Goal: Check status: Check status

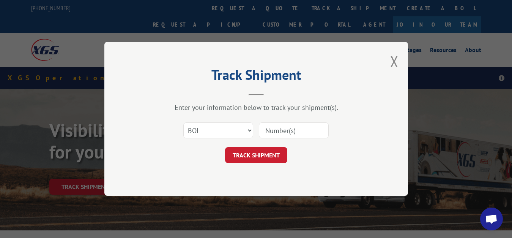
select select "bol"
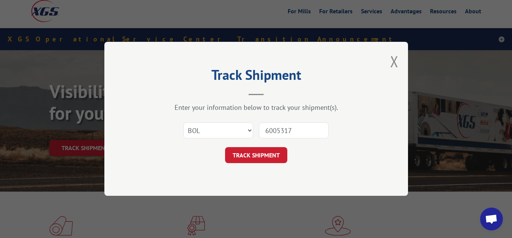
type input "6005317"
click button "TRACK SHIPMENT" at bounding box center [256, 155] width 62 height 16
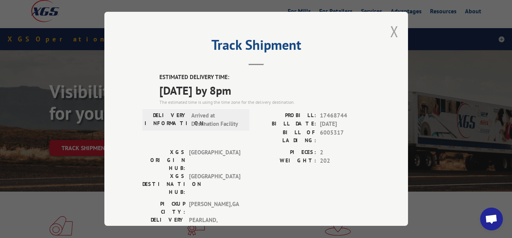
click at [390, 33] on button "Close modal" at bounding box center [394, 31] width 8 height 20
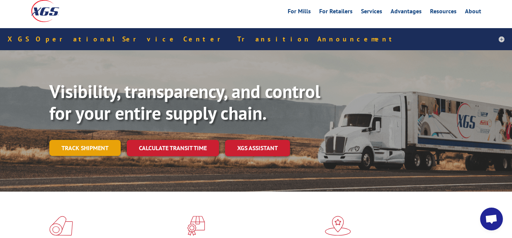
click at [98, 140] on link "Track shipment" at bounding box center [84, 148] width 71 height 16
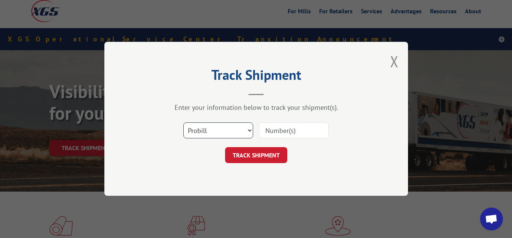
click at [183, 123] on select "Select category... Probill BOL PO" at bounding box center [218, 131] width 70 height 16
select select "bol"
click option "BOL" at bounding box center [0, 0] width 0 height 0
drag, startPoint x: 285, startPoint y: 119, endPoint x: 284, endPoint y: 123, distance: 4.4
click at [285, 120] on div "Select category... Probill BOL PO" at bounding box center [256, 130] width 228 height 25
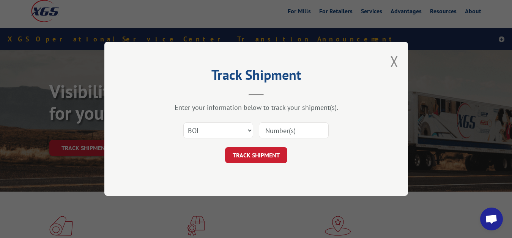
click at [266, 132] on input at bounding box center [294, 131] width 70 height 16
type input "6010368"
click button "TRACK SHIPMENT" at bounding box center [256, 155] width 62 height 16
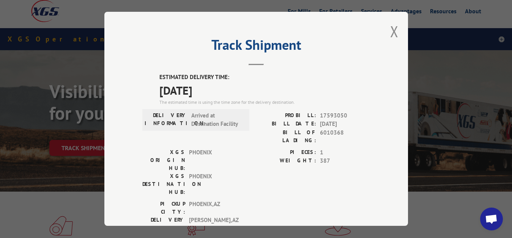
drag, startPoint x: 389, startPoint y: 29, endPoint x: 254, endPoint y: 87, distance: 147.2
click at [390, 30] on button "Close modal" at bounding box center [394, 31] width 8 height 20
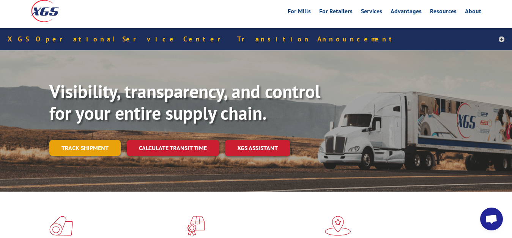
drag, startPoint x: 71, startPoint y: 128, endPoint x: 121, endPoint y: 131, distance: 49.5
click at [71, 140] on link "Track shipment" at bounding box center [84, 148] width 71 height 16
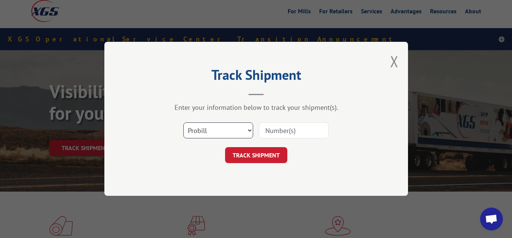
click at [183, 123] on select "Select category... Probill BOL PO" at bounding box center [218, 131] width 70 height 16
select select "bol"
click option "BOL" at bounding box center [0, 0] width 0 height 0
drag, startPoint x: 272, startPoint y: 137, endPoint x: 287, endPoint y: 117, distance: 24.5
click at [272, 136] on input at bounding box center [294, 131] width 70 height 16
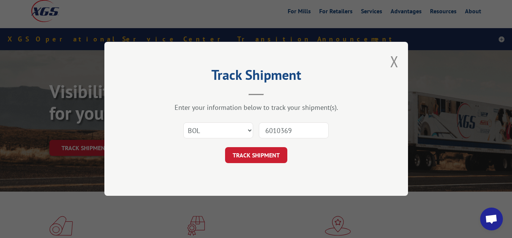
type input "6010369"
click button "TRACK SHIPMENT" at bounding box center [256, 155] width 62 height 16
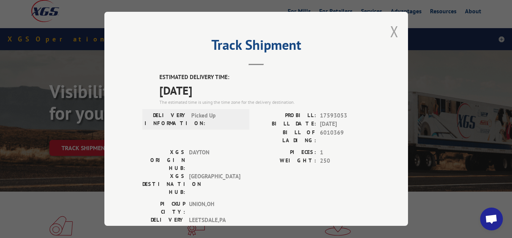
click at [390, 30] on button "Close modal" at bounding box center [394, 31] width 8 height 20
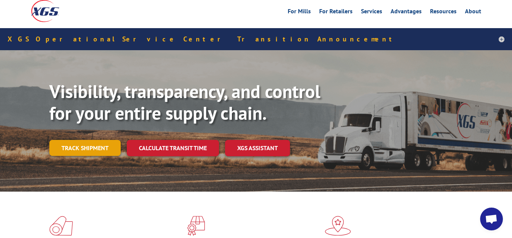
click at [71, 140] on link "Track shipment" at bounding box center [84, 148] width 71 height 16
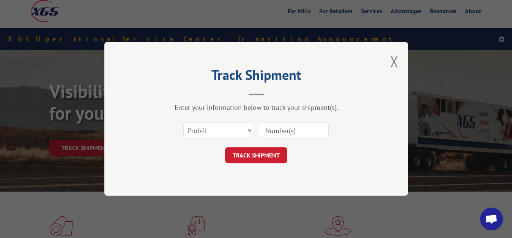
click at [207, 119] on div "Select category... Probill BOL PO" at bounding box center [256, 130] width 228 height 25
click at [183, 123] on select "Select category... Probill BOL PO" at bounding box center [218, 131] width 70 height 16
select select "bol"
click option "BOL" at bounding box center [0, 0] width 0 height 0
drag, startPoint x: 264, startPoint y: 142, endPoint x: 265, endPoint y: 134, distance: 8.4
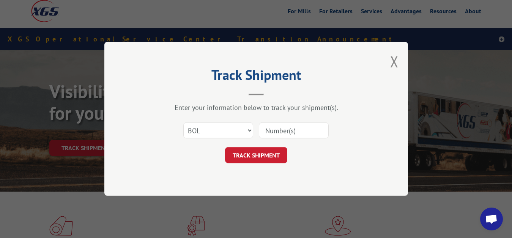
click at [264, 141] on div "Select category... Probill BOL PO" at bounding box center [256, 130] width 228 height 25
drag, startPoint x: 269, startPoint y: 126, endPoint x: 283, endPoint y: 90, distance: 37.9
click at [269, 124] on input at bounding box center [294, 131] width 70 height 16
type input "6010370"
click button "TRACK SHIPMENT" at bounding box center [256, 155] width 62 height 16
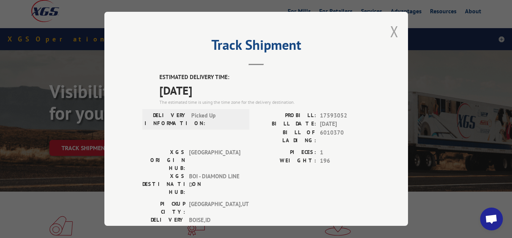
click at [390, 28] on button "Close modal" at bounding box center [394, 31] width 8 height 20
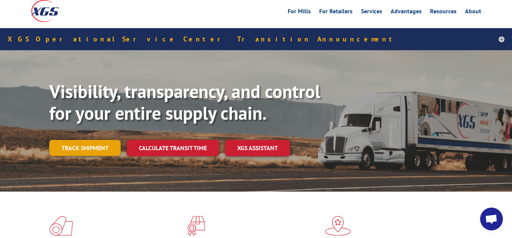
click at [79, 140] on link "Track shipment" at bounding box center [84, 148] width 71 height 16
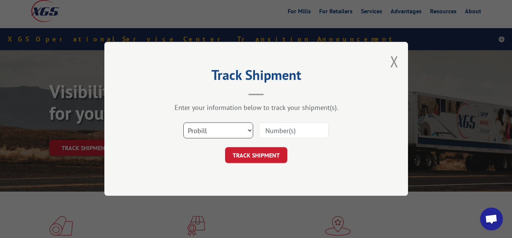
click at [183, 123] on select "Select category... Probill BOL PO" at bounding box center [218, 131] width 70 height 16
select select "bol"
click option "BOL" at bounding box center [0, 0] width 0 height 0
click at [269, 134] on input at bounding box center [294, 131] width 70 height 16
type input "6008585"
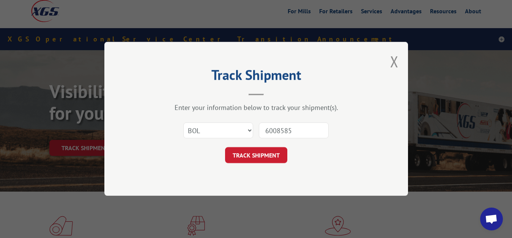
click button "TRACK SHIPMENT" at bounding box center [256, 155] width 62 height 16
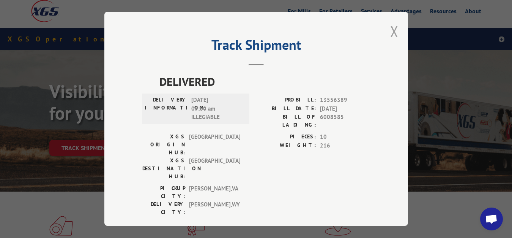
click at [390, 23] on button "Close modal" at bounding box center [394, 31] width 8 height 20
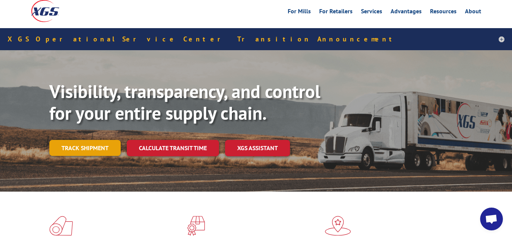
click at [76, 140] on link "Track shipment" at bounding box center [84, 148] width 71 height 16
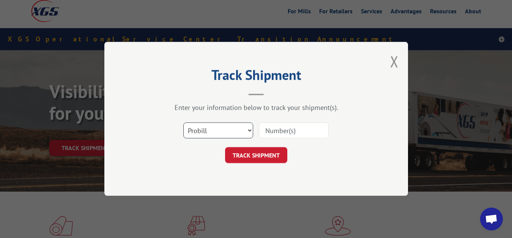
click at [183, 123] on select "Select category... Probill BOL PO" at bounding box center [218, 131] width 70 height 16
select select "bol"
click option "BOL" at bounding box center [0, 0] width 0 height 0
drag, startPoint x: 290, startPoint y: 128, endPoint x: 303, endPoint y: 93, distance: 37.0
click at [291, 124] on input at bounding box center [294, 131] width 70 height 16
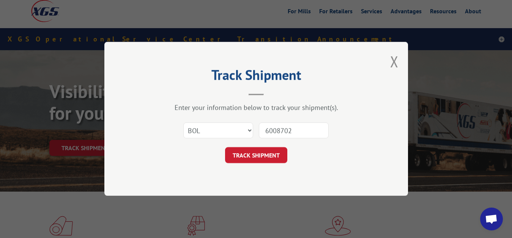
type input "6008702"
click button "TRACK SHIPMENT" at bounding box center [256, 155] width 62 height 16
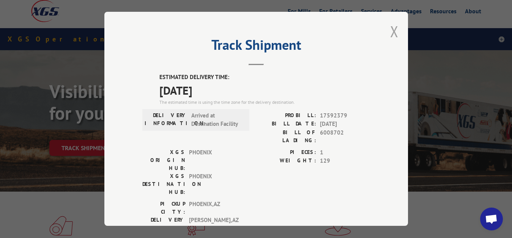
click at [390, 32] on button "Close modal" at bounding box center [394, 31] width 8 height 20
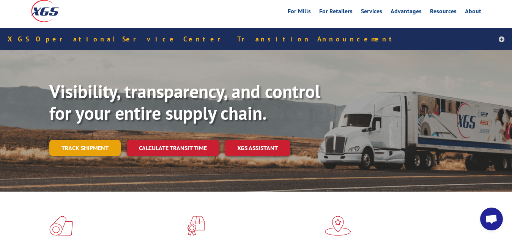
click at [74, 140] on link "Track shipment" at bounding box center [84, 148] width 71 height 16
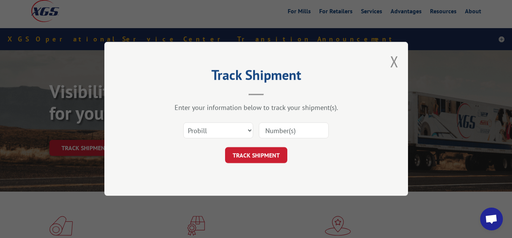
click at [226, 123] on div "Select category... Probill BOL PO" at bounding box center [256, 130] width 228 height 25
select select "bol"
click option "BOL" at bounding box center [0, 0] width 0 height 0
drag, startPoint x: 272, startPoint y: 134, endPoint x: 312, endPoint y: 87, distance: 61.7
click at [274, 130] on input at bounding box center [294, 131] width 70 height 16
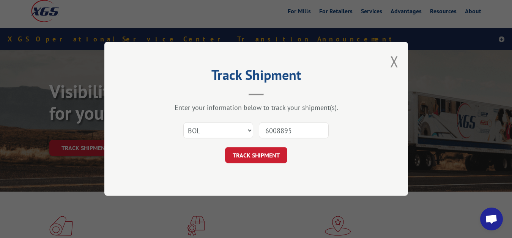
type input "6008895"
click button "TRACK SHIPMENT" at bounding box center [256, 155] width 62 height 16
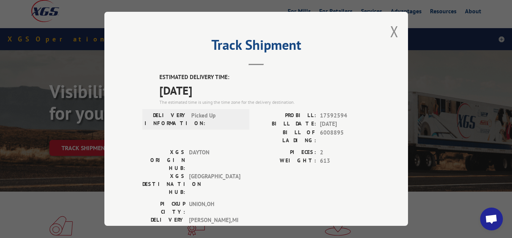
drag, startPoint x: 386, startPoint y: 30, endPoint x: 321, endPoint y: 78, distance: 80.4
click at [390, 32] on button "Close modal" at bounding box center [394, 31] width 8 height 20
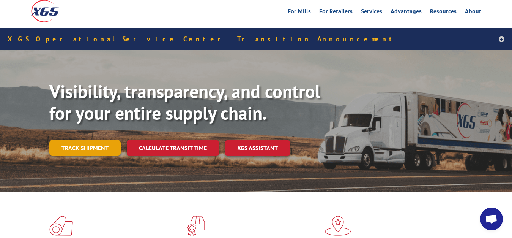
click at [82, 140] on link "Track shipment" at bounding box center [84, 148] width 71 height 16
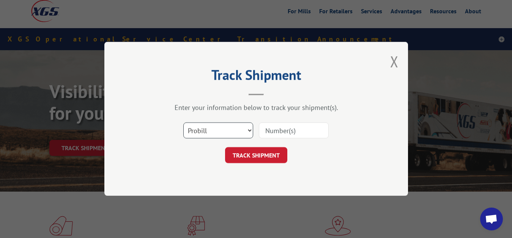
click at [183, 123] on select "Select category... Probill BOL PO" at bounding box center [218, 131] width 70 height 16
select select "bol"
click option "BOL" at bounding box center [0, 0] width 0 height 0
drag, startPoint x: 269, startPoint y: 135, endPoint x: 290, endPoint y: 115, distance: 29.6
click at [272, 130] on input at bounding box center [294, 131] width 70 height 16
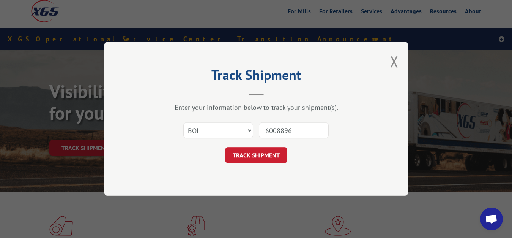
type input "6008896"
click button "TRACK SHIPMENT" at bounding box center [256, 155] width 62 height 16
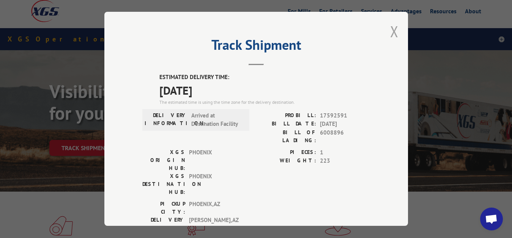
drag, startPoint x: 390, startPoint y: 24, endPoint x: 390, endPoint y: 32, distance: 7.6
click at [390, 25] on button "Close modal" at bounding box center [394, 31] width 8 height 20
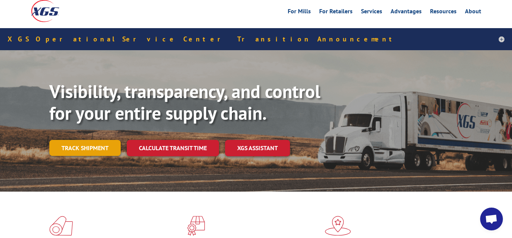
click at [69, 140] on link "Track shipment" at bounding box center [84, 148] width 71 height 16
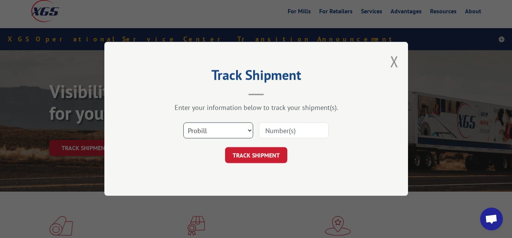
click at [183, 123] on select "Select category... Probill BOL PO" at bounding box center [218, 131] width 70 height 16
select select "bol"
click option "BOL" at bounding box center [0, 0] width 0 height 0
drag, startPoint x: 283, startPoint y: 134, endPoint x: 298, endPoint y: 96, distance: 41.1
click at [285, 130] on input at bounding box center [294, 131] width 70 height 16
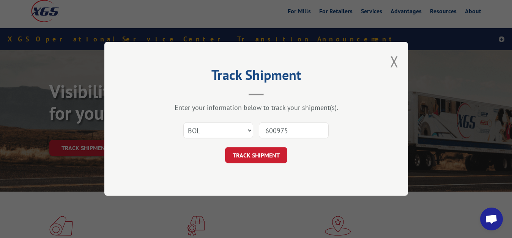
type input "6009757"
click button "TRACK SHIPMENT" at bounding box center [256, 155] width 62 height 16
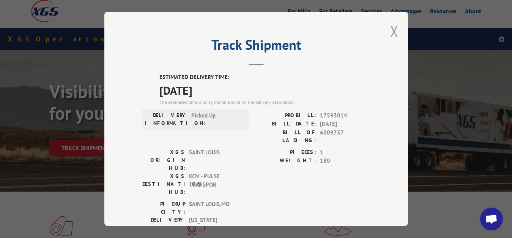
drag, startPoint x: 388, startPoint y: 27, endPoint x: 239, endPoint y: 136, distance: 184.3
click at [390, 28] on button "Close modal" at bounding box center [394, 31] width 8 height 20
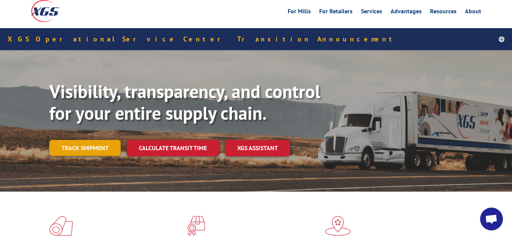
click at [89, 140] on link "Track shipment" at bounding box center [84, 148] width 71 height 16
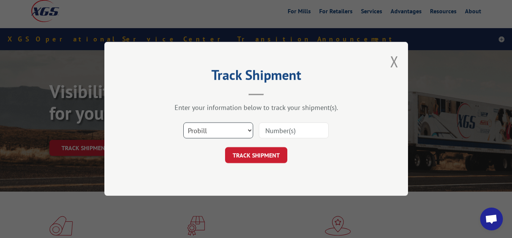
click at [183, 123] on select "Select category... Probill BOL PO" at bounding box center [218, 131] width 70 height 16
select select "bol"
click option "BOL" at bounding box center [0, 0] width 0 height 0
drag, startPoint x: 261, startPoint y: 136, endPoint x: 279, endPoint y: 114, distance: 29.2
click at [261, 135] on input at bounding box center [294, 131] width 70 height 16
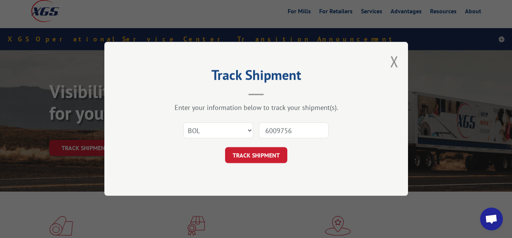
type input "6009756"
click button "TRACK SHIPMENT" at bounding box center [256, 155] width 62 height 16
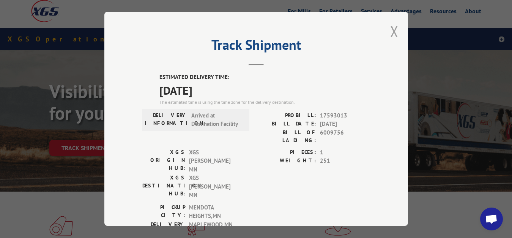
click at [390, 27] on button "Close modal" at bounding box center [394, 31] width 8 height 20
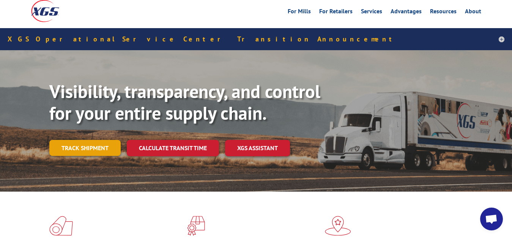
click at [81, 140] on link "Track shipment" at bounding box center [84, 148] width 71 height 16
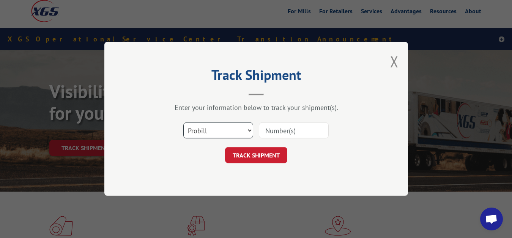
click at [183, 123] on select "Select category... Probill BOL PO" at bounding box center [218, 131] width 70 height 16
select select "bol"
click option "BOL" at bounding box center [0, 0] width 0 height 0
drag, startPoint x: 285, startPoint y: 130, endPoint x: 297, endPoint y: 95, distance: 37.5
click at [286, 126] on input at bounding box center [294, 131] width 70 height 16
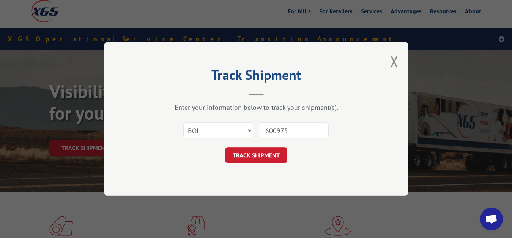
type input "6009755"
click button "TRACK SHIPMENT" at bounding box center [256, 155] width 62 height 16
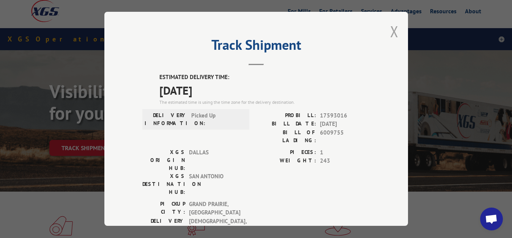
click at [390, 32] on button "Close modal" at bounding box center [394, 31] width 8 height 20
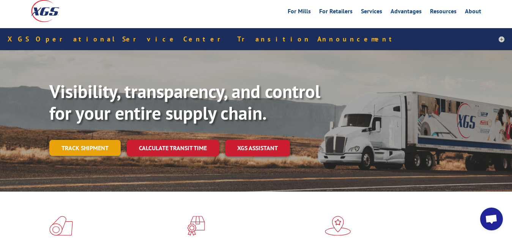
click at [76, 140] on link "Track shipment" at bounding box center [84, 148] width 71 height 16
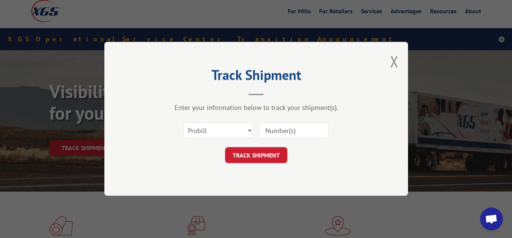
drag, startPoint x: 208, startPoint y: 123, endPoint x: 193, endPoint y: 148, distance: 29.3
click at [207, 125] on div "Select category... Probill BOL PO" at bounding box center [218, 130] width 69 height 17
click at [183, 123] on select "Select category... Probill BOL PO" at bounding box center [218, 131] width 70 height 16
select select "bol"
click option "BOL" at bounding box center [0, 0] width 0 height 0
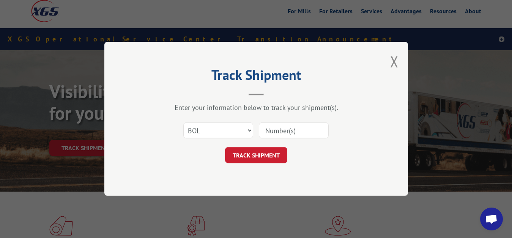
drag, startPoint x: 267, startPoint y: 129, endPoint x: 279, endPoint y: 120, distance: 15.1
click at [269, 126] on input at bounding box center [294, 131] width 70 height 16
type input "6009754"
click button "TRACK SHIPMENT" at bounding box center [256, 155] width 62 height 16
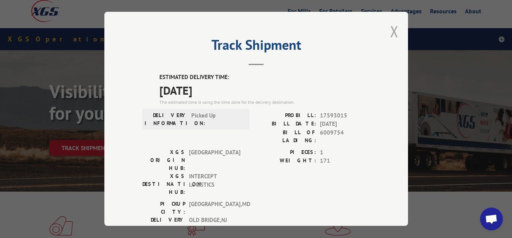
click at [390, 29] on button "Close modal" at bounding box center [394, 31] width 8 height 20
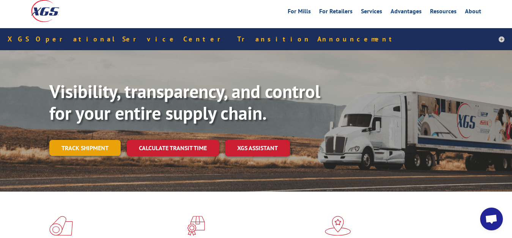
click at [67, 140] on link "Track shipment" at bounding box center [84, 148] width 71 height 16
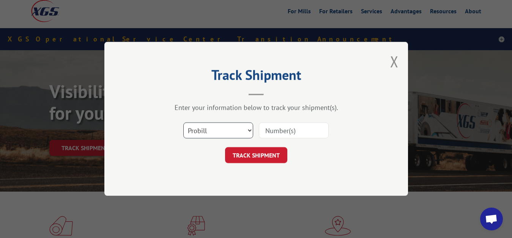
click at [183, 123] on select "Select category... Probill BOL PO" at bounding box center [218, 131] width 70 height 16
select select "bol"
click option "BOL" at bounding box center [0, 0] width 0 height 0
drag, startPoint x: 297, startPoint y: 128, endPoint x: 305, endPoint y: 113, distance: 17.5
click at [298, 124] on input at bounding box center [294, 131] width 70 height 16
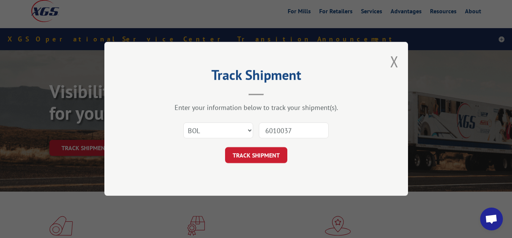
type input "6010037"
click button "TRACK SHIPMENT" at bounding box center [256, 155] width 62 height 16
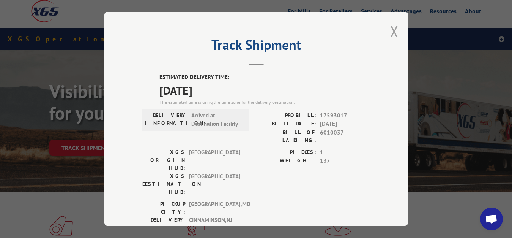
click at [390, 30] on button "Close modal" at bounding box center [394, 31] width 8 height 20
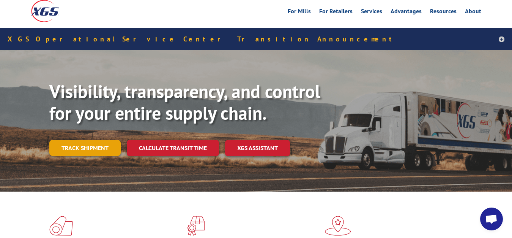
click at [82, 140] on link "Track shipment" at bounding box center [84, 148] width 71 height 16
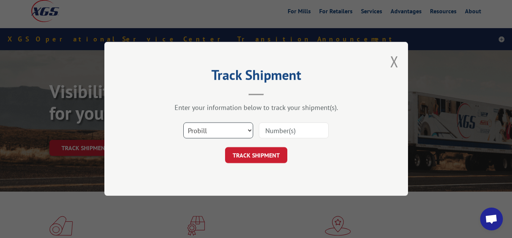
click at [183, 123] on select "Select category... Probill BOL PO" at bounding box center [218, 131] width 70 height 16
select select "bol"
click option "BOL" at bounding box center [0, 0] width 0 height 0
drag, startPoint x: 278, startPoint y: 136, endPoint x: 303, endPoint y: 91, distance: 50.8
click at [281, 131] on input at bounding box center [294, 131] width 70 height 16
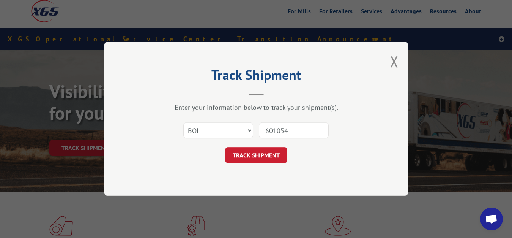
type input "6010549"
click button "TRACK SHIPMENT" at bounding box center [256, 155] width 62 height 16
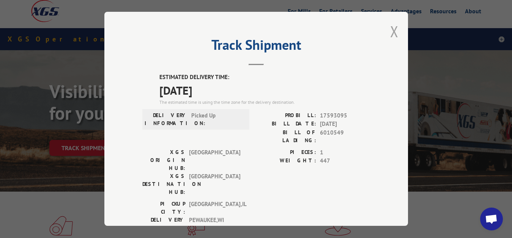
click at [390, 28] on button "Close modal" at bounding box center [394, 31] width 8 height 20
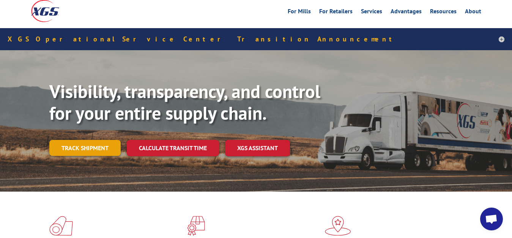
click at [70, 140] on link "Track shipment" at bounding box center [84, 148] width 71 height 16
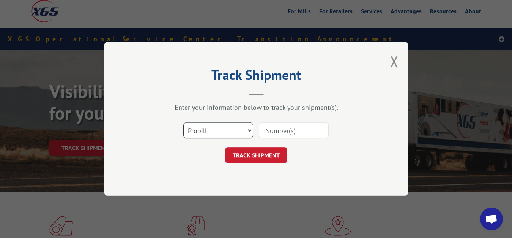
select select "bol"
click option "BOL" at bounding box center [0, 0] width 0 height 0
click at [285, 136] on input at bounding box center [294, 131] width 70 height 16
type input "6010135"
click button "TRACK SHIPMENT" at bounding box center [256, 155] width 62 height 16
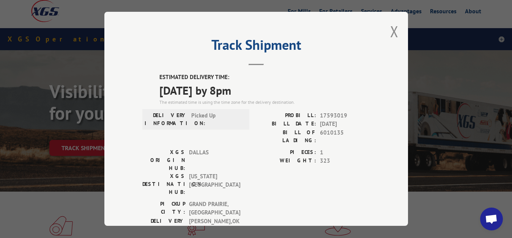
drag, startPoint x: 388, startPoint y: 27, endPoint x: 368, endPoint y: 51, distance: 31.0
click at [390, 28] on button "Close modal" at bounding box center [394, 31] width 8 height 20
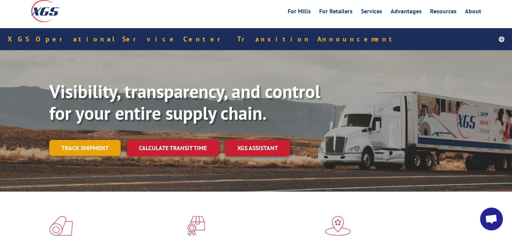
click at [71, 140] on link "Track shipment" at bounding box center [84, 148] width 71 height 16
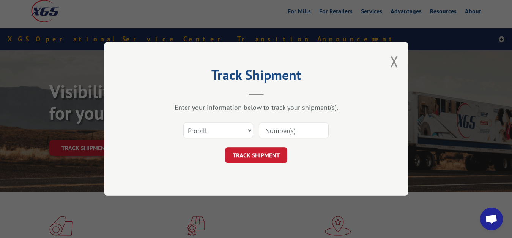
click at [256, 135] on div "Select category... Probill BOL PO" at bounding box center [256, 130] width 228 height 25
click at [183, 123] on select "Select category... Probill BOL PO" at bounding box center [218, 131] width 70 height 16
select select "bol"
click option "BOL" at bounding box center [0, 0] width 0 height 0
drag, startPoint x: 295, startPoint y: 127, endPoint x: 302, endPoint y: 87, distance: 40.5
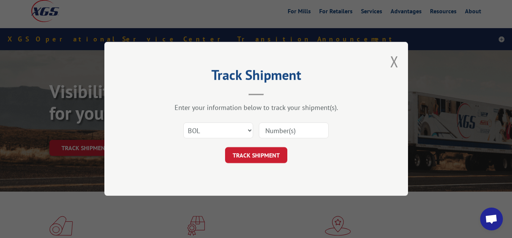
click at [295, 126] on input at bounding box center [294, 131] width 70 height 16
type input "6010593"
click button "TRACK SHIPMENT" at bounding box center [256, 155] width 62 height 16
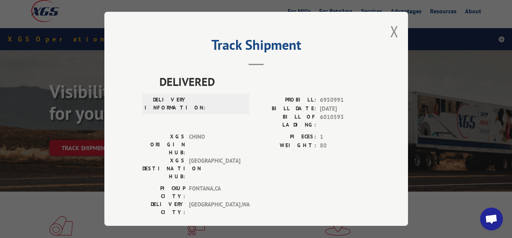
click at [382, 31] on div "Track Shipment DELIVERED DELIVERY INFORMATION: PROBILL: 6950991 BILL DATE: [DAT…" at bounding box center [256, 119] width 304 height 214
drag, startPoint x: 387, startPoint y: 29, endPoint x: 382, endPoint y: 33, distance: 7.1
click at [390, 29] on button "Close modal" at bounding box center [394, 31] width 8 height 20
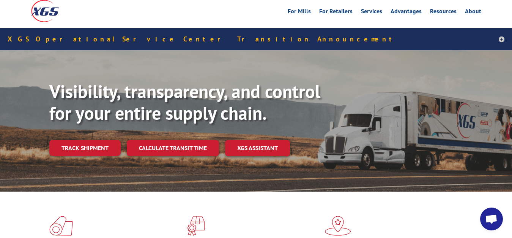
click at [79, 140] on link "Track shipment" at bounding box center [84, 148] width 71 height 16
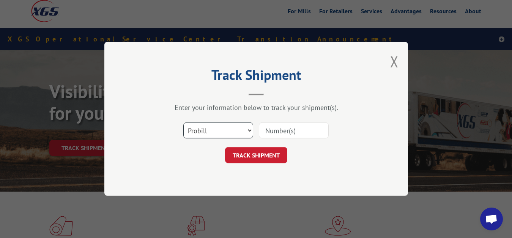
click at [183, 123] on select "Select category... Probill BOL PO" at bounding box center [218, 131] width 70 height 16
select select "bol"
click option "BOL" at bounding box center [0, 0] width 0 height 0
drag, startPoint x: 277, startPoint y: 130, endPoint x: 302, endPoint y: 76, distance: 60.3
click at [280, 123] on input at bounding box center [294, 131] width 70 height 16
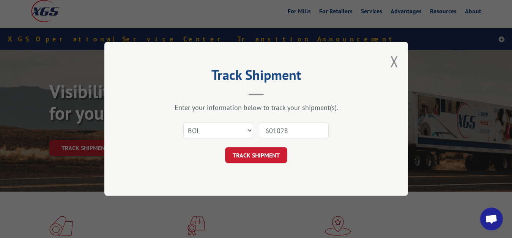
type input "6010286"
click button "TRACK SHIPMENT" at bounding box center [256, 155] width 62 height 16
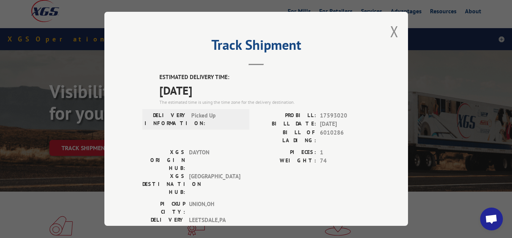
drag, startPoint x: 389, startPoint y: 32, endPoint x: 359, endPoint y: 52, distance: 35.7
click at [390, 31] on button "Close modal" at bounding box center [394, 31] width 8 height 20
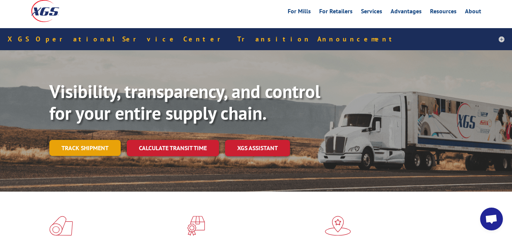
click at [95, 140] on link "Track shipment" at bounding box center [84, 148] width 71 height 16
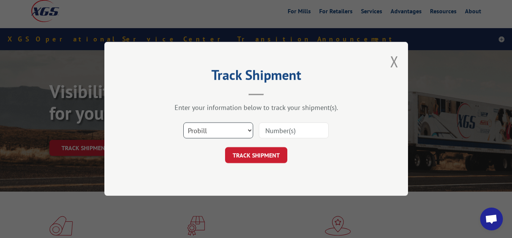
click at [183, 123] on select "Select category... Probill BOL PO" at bounding box center [218, 131] width 70 height 16
select select "bol"
click option "BOL" at bounding box center [0, 0] width 0 height 0
drag, startPoint x: 292, startPoint y: 129, endPoint x: 302, endPoint y: 90, distance: 40.9
click at [292, 126] on input at bounding box center [294, 131] width 70 height 16
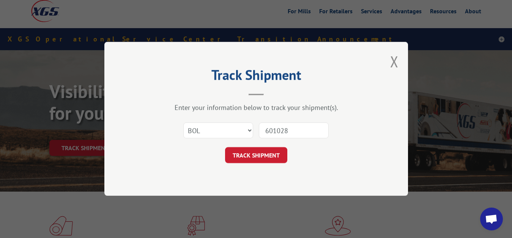
type input "6010287"
click button "TRACK SHIPMENT" at bounding box center [256, 155] width 62 height 16
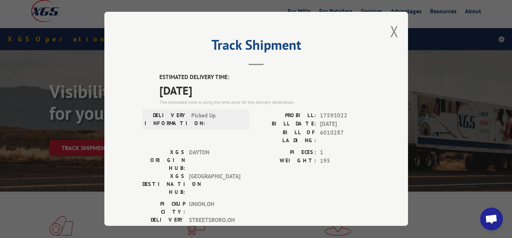
drag, startPoint x: 388, startPoint y: 28, endPoint x: 353, endPoint y: 53, distance: 42.7
click at [390, 30] on button "Close modal" at bounding box center [394, 31] width 8 height 20
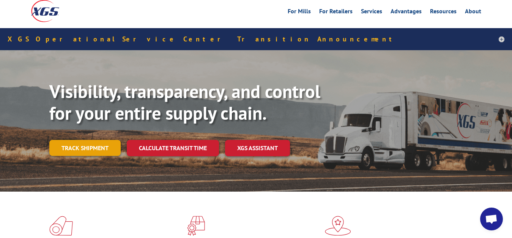
click at [79, 140] on link "Track shipment" at bounding box center [84, 148] width 71 height 16
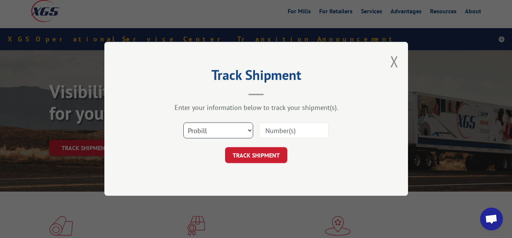
click at [183, 123] on select "Select category... Probill BOL PO" at bounding box center [218, 131] width 70 height 16
select select "bol"
click option "BOL" at bounding box center [0, 0] width 0 height 0
drag, startPoint x: 281, startPoint y: 134, endPoint x: 303, endPoint y: 98, distance: 42.9
click at [286, 124] on input at bounding box center [294, 131] width 70 height 16
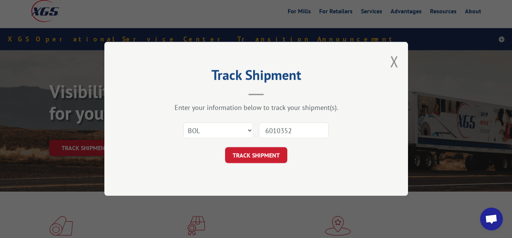
type input "6010352"
click button "TRACK SHIPMENT" at bounding box center [256, 155] width 62 height 16
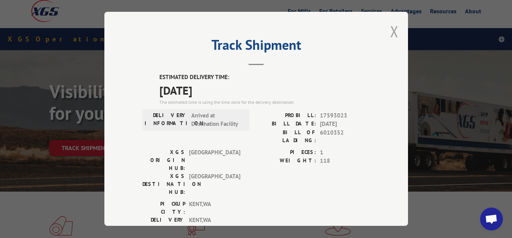
click at [390, 28] on button "Close modal" at bounding box center [394, 31] width 8 height 20
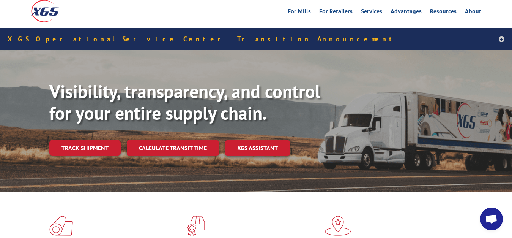
drag, startPoint x: 85, startPoint y: 135, endPoint x: 112, endPoint y: 136, distance: 26.2
click at [85, 140] on link "Track shipment" at bounding box center [84, 148] width 71 height 16
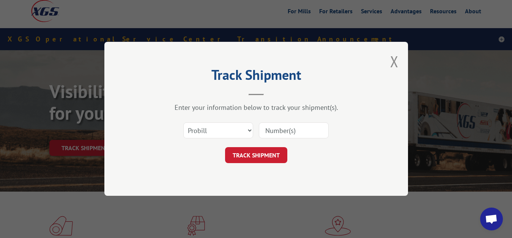
click at [212, 140] on div "Select category... Probill BOL PO" at bounding box center [256, 130] width 228 height 25
click at [183, 123] on select "Select category... Probill BOL PO" at bounding box center [218, 131] width 70 height 16
click option "Probill" at bounding box center [0, 0] width 0 height 0
click at [276, 122] on div at bounding box center [294, 130] width 70 height 17
drag, startPoint x: 274, startPoint y: 130, endPoint x: 217, endPoint y: 135, distance: 57.9
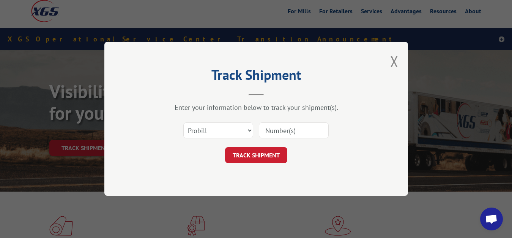
click at [271, 130] on input at bounding box center [294, 131] width 70 height 16
click at [183, 123] on select "Select category... Probill BOL PO" at bounding box center [218, 131] width 70 height 16
select select "bol"
click option "BOL" at bounding box center [0, 0] width 0 height 0
drag, startPoint x: 274, startPoint y: 127, endPoint x: 283, endPoint y: 107, distance: 21.3
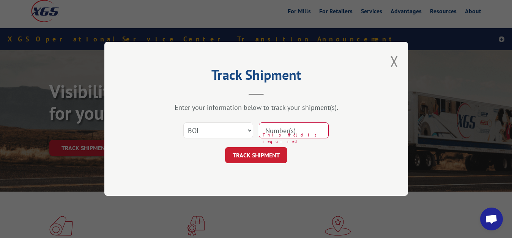
click at [274, 125] on input at bounding box center [294, 131] width 70 height 16
type input "6010595"
click button "TRACK SHIPMENT" at bounding box center [256, 155] width 62 height 16
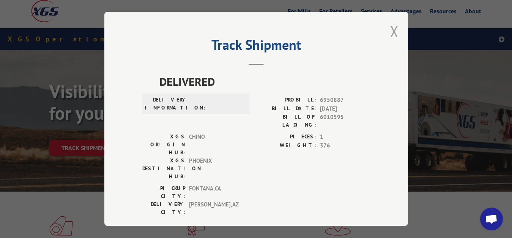
click at [390, 30] on button "Close modal" at bounding box center [394, 31] width 8 height 20
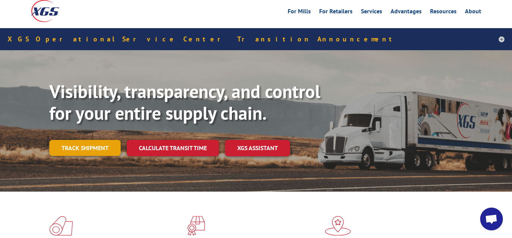
click at [79, 140] on link "Track shipment" at bounding box center [84, 148] width 71 height 16
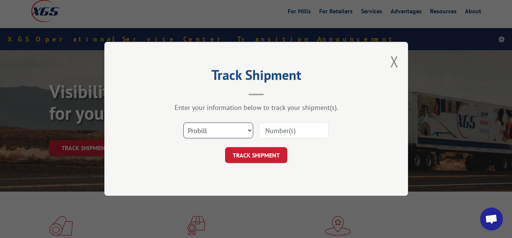
click at [183, 123] on select "Select category... Probill BOL PO" at bounding box center [218, 131] width 70 height 16
select select "bol"
click option "BOL" at bounding box center [0, 0] width 0 height 0
drag, startPoint x: 281, startPoint y: 131, endPoint x: 291, endPoint y: 90, distance: 42.0
click at [281, 129] on input at bounding box center [294, 131] width 70 height 16
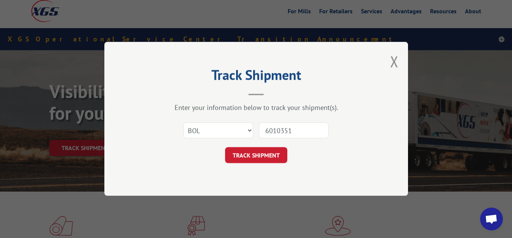
type input "6010351"
click button "TRACK SHIPMENT" at bounding box center [256, 155] width 62 height 16
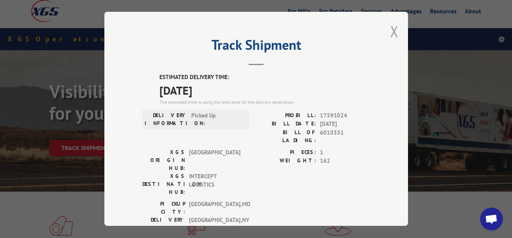
click at [390, 31] on button "Close modal" at bounding box center [394, 31] width 8 height 20
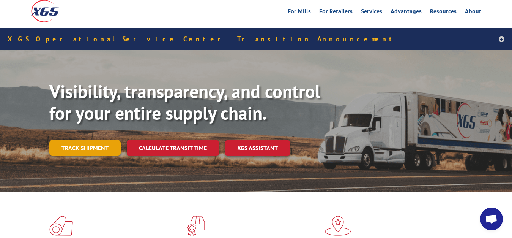
click at [75, 140] on link "Track shipment" at bounding box center [84, 148] width 71 height 16
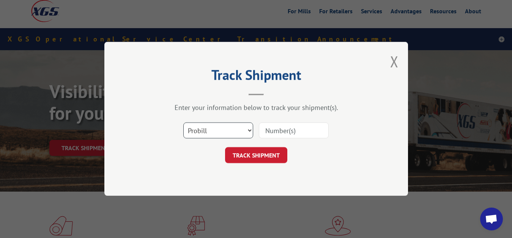
click at [183, 123] on select "Select category... Probill BOL PO" at bounding box center [218, 131] width 70 height 16
select select "bol"
click option "BOL" at bounding box center [0, 0] width 0 height 0
click at [273, 139] on div at bounding box center [294, 130] width 70 height 17
click at [274, 129] on input at bounding box center [294, 131] width 70 height 16
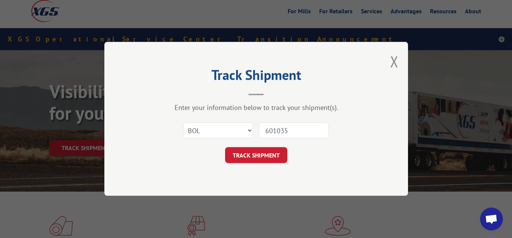
type input "6010353"
click button "TRACK SHIPMENT" at bounding box center [256, 155] width 62 height 16
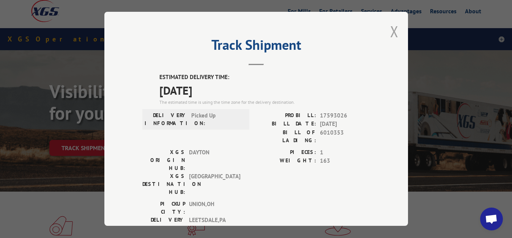
click at [390, 27] on button "Close modal" at bounding box center [394, 31] width 8 height 20
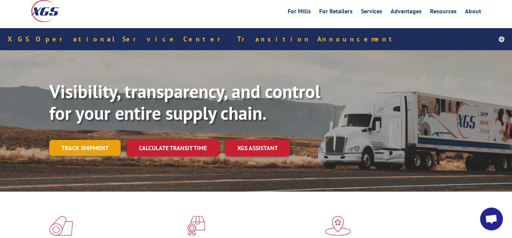
click at [69, 140] on link "Track shipment" at bounding box center [84, 148] width 71 height 16
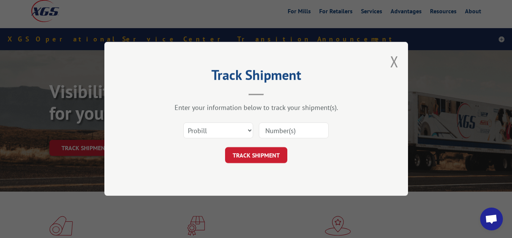
drag, startPoint x: 176, startPoint y: 131, endPoint x: 192, endPoint y: 130, distance: 15.6
click at [179, 130] on div "Select category... Probill BOL PO" at bounding box center [256, 130] width 228 height 25
click at [183, 123] on select "Select category... Probill BOL PO" at bounding box center [218, 131] width 70 height 16
select select "bol"
click option "BOL" at bounding box center [0, 0] width 0 height 0
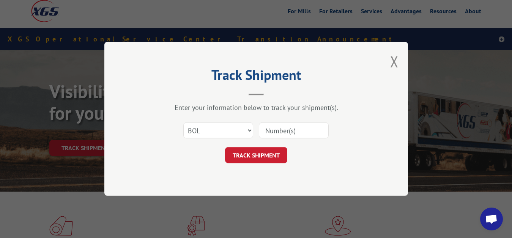
drag, startPoint x: 280, startPoint y: 134, endPoint x: 304, endPoint y: 89, distance: 50.7
click at [286, 126] on input at bounding box center [294, 131] width 70 height 16
type input "6010354"
click button "TRACK SHIPMENT" at bounding box center [256, 155] width 62 height 16
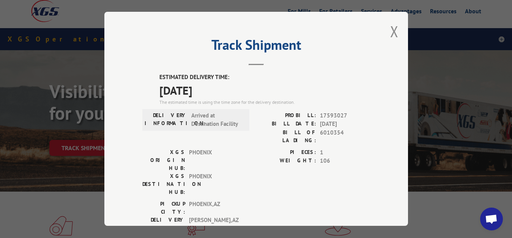
drag, startPoint x: 389, startPoint y: 30, endPoint x: 356, endPoint y: 57, distance: 42.4
click at [390, 32] on button "Close modal" at bounding box center [394, 31] width 8 height 20
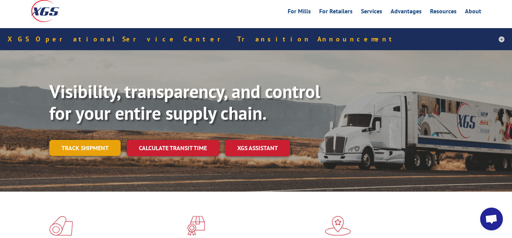
click at [92, 140] on link "Track shipment" at bounding box center [84, 148] width 71 height 16
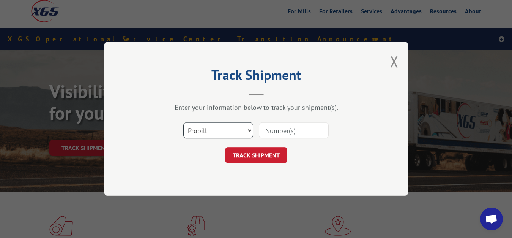
click at [183, 123] on select "Select category... Probill BOL PO" at bounding box center [218, 131] width 70 height 16
select select "bol"
click option "BOL" at bounding box center [0, 0] width 0 height 0
drag, startPoint x: 272, startPoint y: 135, endPoint x: 273, endPoint y: 131, distance: 4.6
click at [273, 133] on input at bounding box center [294, 131] width 70 height 16
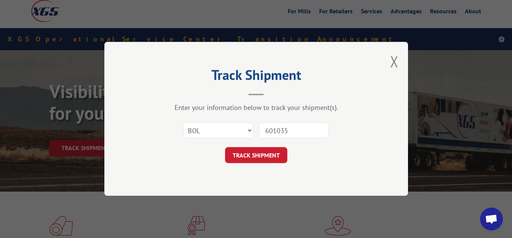
type input "6010355"
click button "TRACK SHIPMENT" at bounding box center [256, 155] width 62 height 16
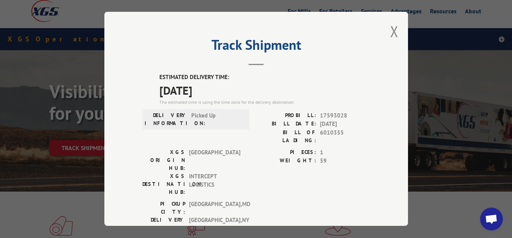
drag, startPoint x: 389, startPoint y: 32, endPoint x: 383, endPoint y: 41, distance: 11.0
click at [390, 35] on button "Close modal" at bounding box center [394, 31] width 8 height 20
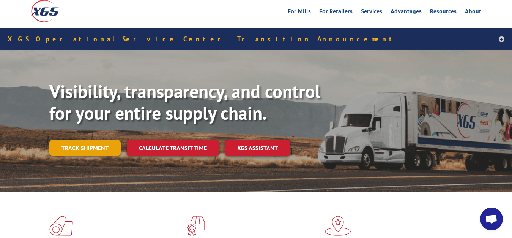
click at [96, 140] on link "Track shipment" at bounding box center [84, 148] width 71 height 16
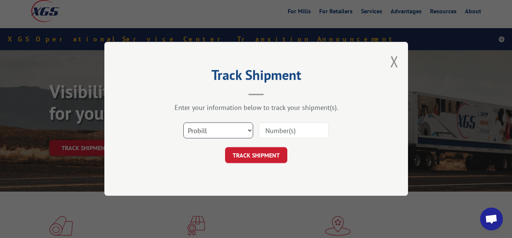
click at [183, 123] on select "Select category... Probill BOL PO" at bounding box center [218, 131] width 70 height 16
select select "bol"
click option "BOL" at bounding box center [0, 0] width 0 height 0
drag, startPoint x: 279, startPoint y: 130, endPoint x: 300, endPoint y: 66, distance: 67.9
click at [286, 123] on input at bounding box center [294, 131] width 70 height 16
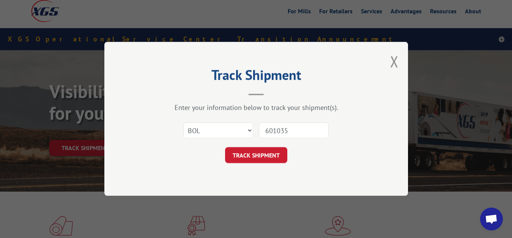
type input "6010356"
click button "TRACK SHIPMENT" at bounding box center [256, 155] width 62 height 16
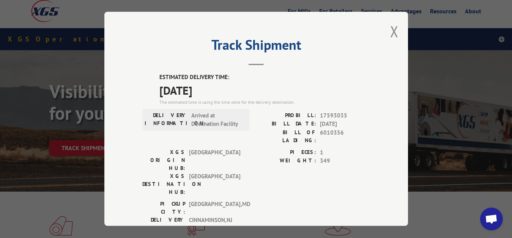
click at [384, 33] on div "Track Shipment ESTIMATED DELIVERY TIME: [DATE] The estimated time is using the …" at bounding box center [256, 119] width 304 height 214
click at [390, 32] on button "Close modal" at bounding box center [394, 31] width 8 height 20
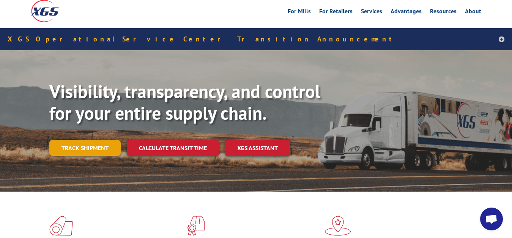
click at [70, 140] on link "Track shipment" at bounding box center [84, 148] width 71 height 16
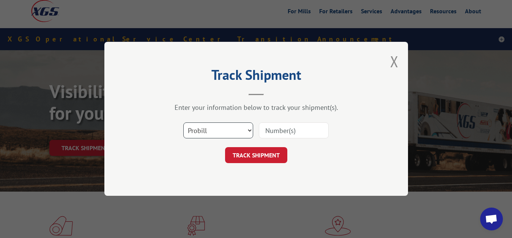
click at [183, 123] on select "Select category... Probill BOL PO" at bounding box center [218, 131] width 70 height 16
select select "bol"
click option "BOL" at bounding box center [0, 0] width 0 height 0
drag, startPoint x: 296, startPoint y: 132, endPoint x: 316, endPoint y: 49, distance: 85.7
click at [299, 126] on input at bounding box center [294, 131] width 70 height 16
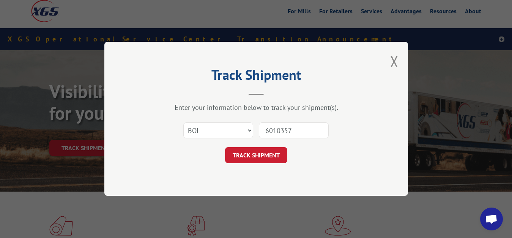
type input "6010357"
click button "Close modal" at bounding box center [394, 61] width 8 height 20
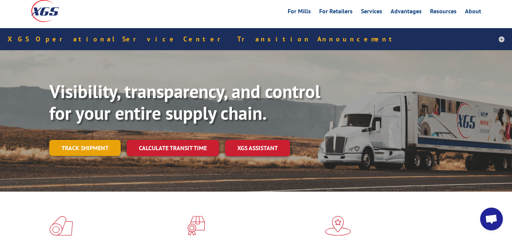
click at [104, 140] on link "Track shipment" at bounding box center [84, 148] width 71 height 16
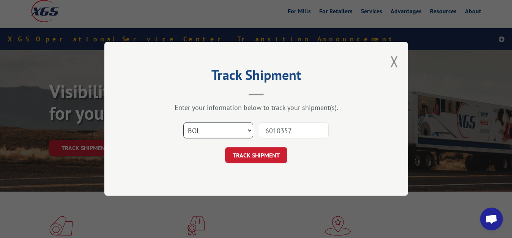
click at [183, 123] on select "Select category... Probill BOL PO" at bounding box center [218, 131] width 70 height 16
click option "BOL" at bounding box center [0, 0] width 0 height 0
drag, startPoint x: 270, startPoint y: 133, endPoint x: 277, endPoint y: 129, distance: 8.5
click at [270, 132] on input "6010357" at bounding box center [294, 131] width 70 height 16
click at [257, 153] on button "TRACK SHIPMENT" at bounding box center [256, 155] width 62 height 16
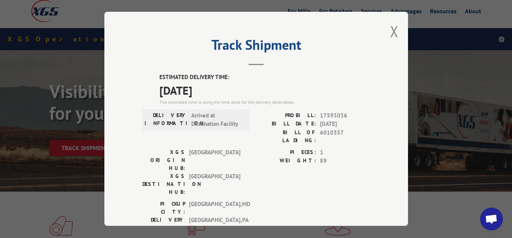
drag, startPoint x: 388, startPoint y: 29, endPoint x: 383, endPoint y: 34, distance: 7.8
click at [390, 29] on button "Close modal" at bounding box center [394, 31] width 8 height 20
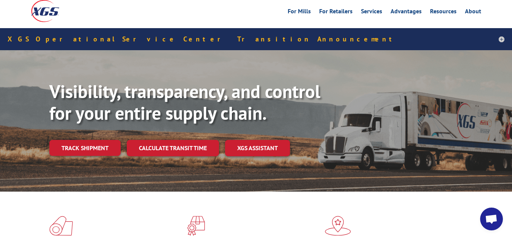
drag, startPoint x: 76, startPoint y: 126, endPoint x: 141, endPoint y: 128, distance: 65.4
click at [77, 140] on link "Track shipment" at bounding box center [84, 148] width 71 height 16
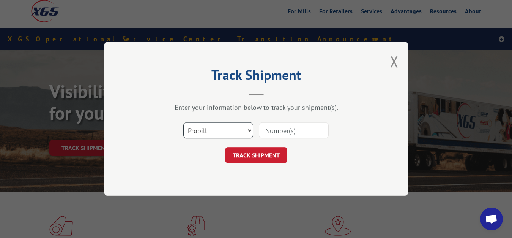
click at [183, 123] on select "Select category... Probill BOL PO" at bounding box center [218, 131] width 70 height 16
select select "bol"
click option "BOL" at bounding box center [0, 0] width 0 height 0
drag, startPoint x: 272, startPoint y: 134, endPoint x: 278, endPoint y: 115, distance: 19.8
click at [273, 131] on input at bounding box center [294, 131] width 70 height 16
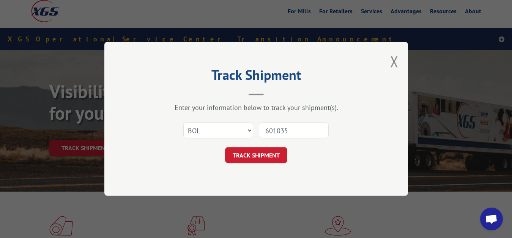
type input "6010359"
click button "TRACK SHIPMENT" at bounding box center [256, 155] width 62 height 16
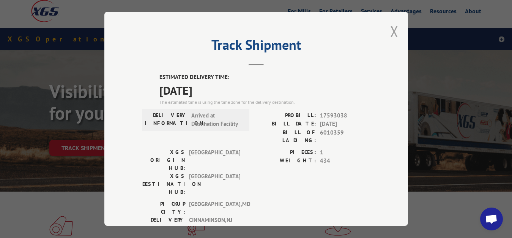
click at [390, 30] on button "Close modal" at bounding box center [394, 31] width 8 height 20
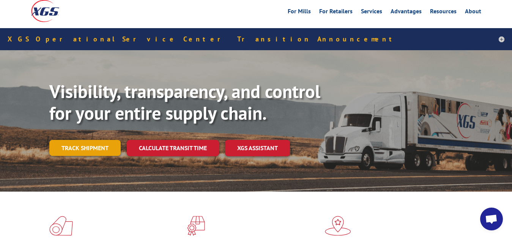
drag, startPoint x: 65, startPoint y: 134, endPoint x: 97, endPoint y: 139, distance: 33.1
click at [65, 140] on link "Track shipment" at bounding box center [84, 148] width 71 height 16
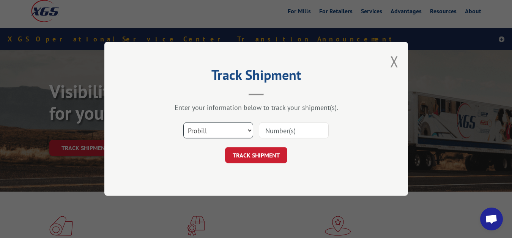
click at [183, 123] on select "Select category... Probill BOL PO" at bounding box center [218, 131] width 70 height 16
select select "bol"
click option "BOL" at bounding box center [0, 0] width 0 height 0
drag, startPoint x: 268, startPoint y: 131, endPoint x: 284, endPoint y: 96, distance: 38.9
click at [269, 127] on input at bounding box center [294, 131] width 70 height 16
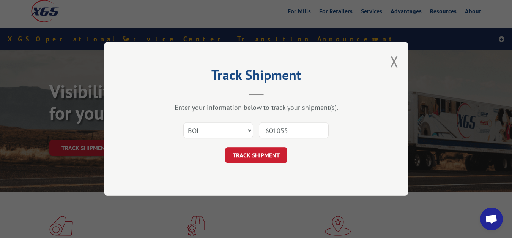
type input "6010550"
click button "TRACK SHIPMENT" at bounding box center [256, 155] width 62 height 16
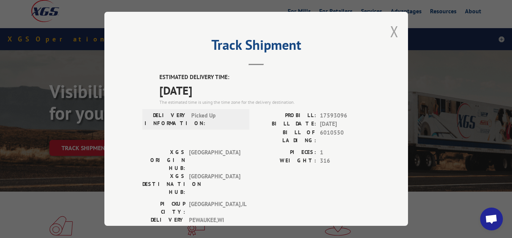
click at [390, 29] on button "Close modal" at bounding box center [394, 31] width 8 height 20
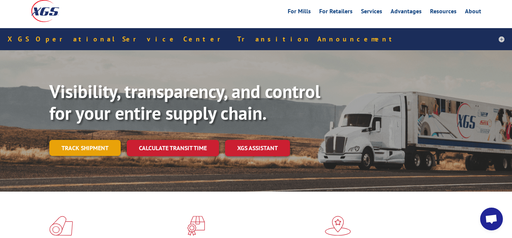
click at [87, 140] on link "Track shipment" at bounding box center [84, 148] width 71 height 16
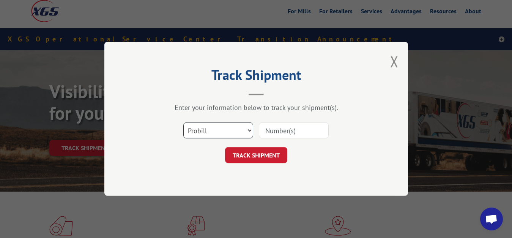
click at [183, 123] on select "Select category... Probill BOL PO" at bounding box center [218, 131] width 70 height 16
select select "bol"
click option "BOL" at bounding box center [0, 0] width 0 height 0
drag, startPoint x: 280, startPoint y: 128, endPoint x: 300, endPoint y: 95, distance: 38.4
click at [284, 123] on input at bounding box center [294, 131] width 70 height 16
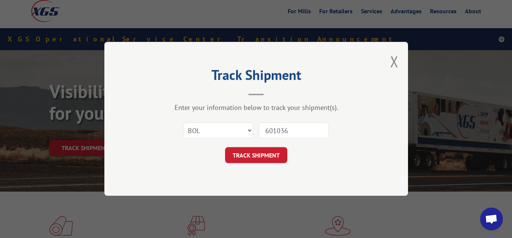
type input "6010360"
click button "TRACK SHIPMENT" at bounding box center [256, 155] width 62 height 16
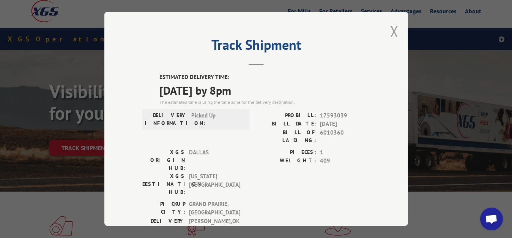
click at [390, 30] on button "Close modal" at bounding box center [394, 31] width 8 height 20
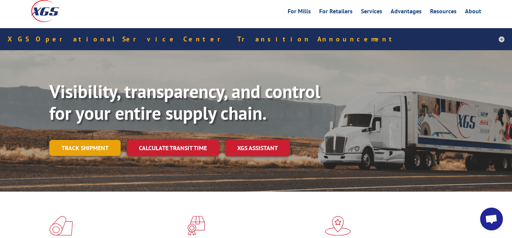
click at [72, 140] on link "Track shipment" at bounding box center [84, 148] width 71 height 16
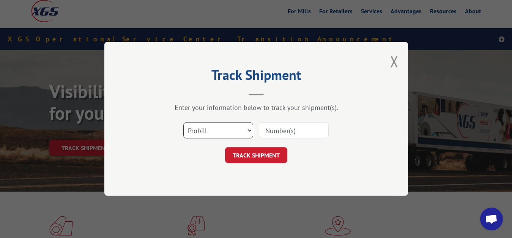
click at [183, 123] on select "Select category... Probill BOL PO" at bounding box center [218, 131] width 70 height 16
select select "bol"
click option "BOL" at bounding box center [0, 0] width 0 height 0
click at [275, 142] on form "Select category... Probill BOL PO TRACK SHIPMENT" at bounding box center [256, 140] width 228 height 45
drag, startPoint x: 278, startPoint y: 128, endPoint x: 280, endPoint y: 118, distance: 9.7
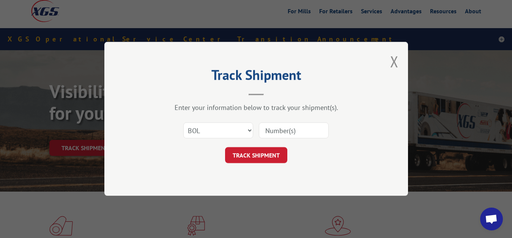
click at [278, 125] on input at bounding box center [294, 131] width 70 height 16
type input "6010361"
click button "TRACK SHIPMENT" at bounding box center [256, 155] width 62 height 16
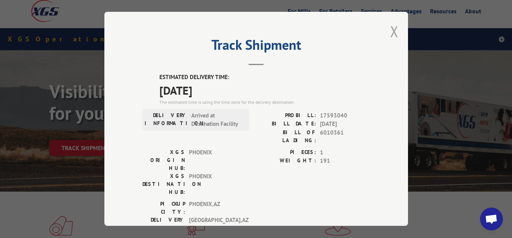
click at [390, 28] on button "Close modal" at bounding box center [394, 31] width 8 height 20
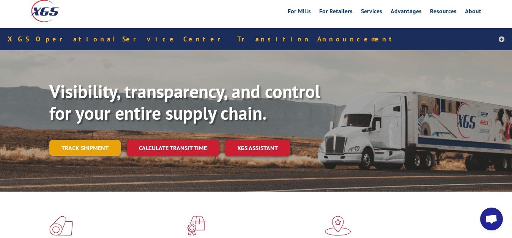
click at [68, 140] on link "Track shipment" at bounding box center [84, 148] width 71 height 16
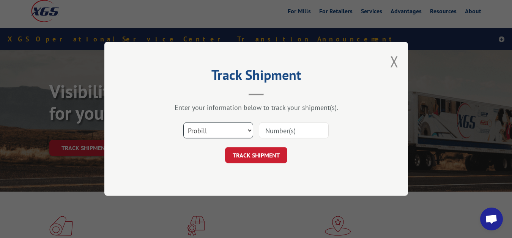
click at [183, 123] on select "Select category... Probill BOL PO" at bounding box center [218, 131] width 70 height 16
select select "bol"
click option "BOL" at bounding box center [0, 0] width 0 height 0
drag, startPoint x: 291, startPoint y: 131, endPoint x: 307, endPoint y: 85, distance: 48.5
click at [292, 126] on input at bounding box center [294, 131] width 70 height 16
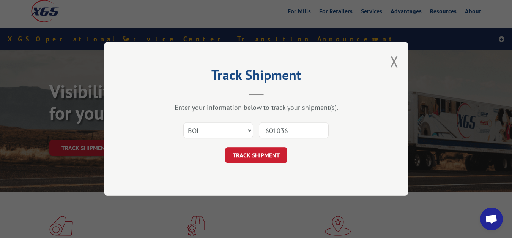
type input "6010362"
click button "TRACK SHIPMENT" at bounding box center [256, 155] width 62 height 16
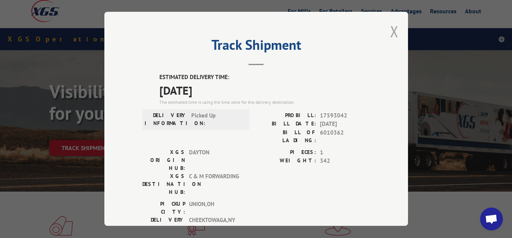
click at [390, 31] on button "Close modal" at bounding box center [394, 31] width 8 height 20
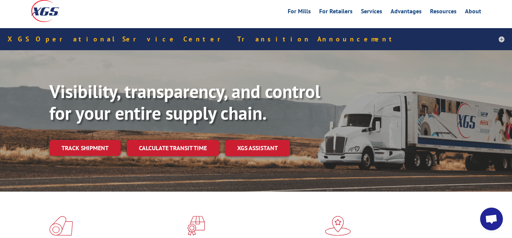
drag, startPoint x: 82, startPoint y: 132, endPoint x: 128, endPoint y: 128, distance: 45.7
click at [83, 140] on link "Track shipment" at bounding box center [84, 148] width 71 height 16
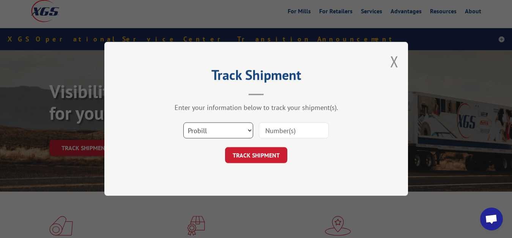
click at [183, 123] on select "Select category... Probill BOL PO" at bounding box center [218, 131] width 70 height 16
select select "bol"
click option "BOL" at bounding box center [0, 0] width 0 height 0
drag, startPoint x: 269, startPoint y: 131, endPoint x: 288, endPoint y: 92, distance: 44.2
click at [271, 125] on input at bounding box center [294, 131] width 70 height 16
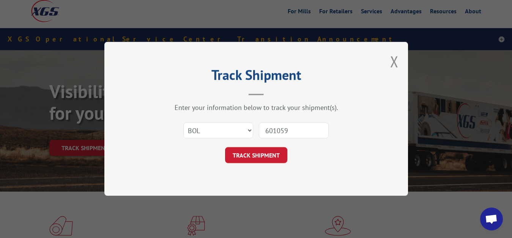
type input "6010594"
click button "TRACK SHIPMENT" at bounding box center [256, 155] width 62 height 16
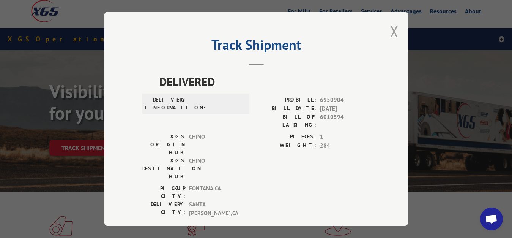
click at [390, 28] on button "Close modal" at bounding box center [394, 31] width 8 height 20
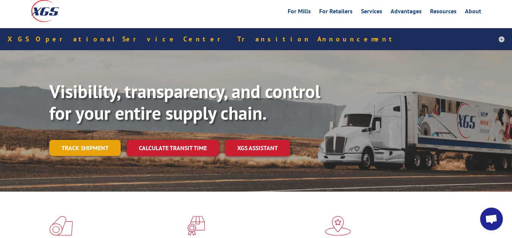
click at [82, 140] on link "Track shipment" at bounding box center [84, 148] width 71 height 16
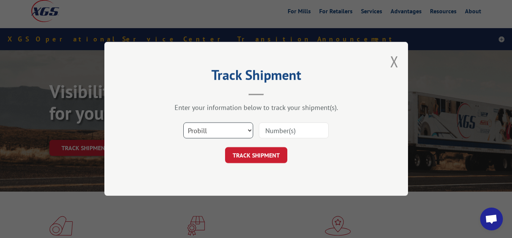
click at [183, 123] on select "Select category... Probill BOL PO" at bounding box center [218, 131] width 70 height 16
select select "bol"
click option "BOL" at bounding box center [0, 0] width 0 height 0
drag, startPoint x: 273, startPoint y: 142, endPoint x: 277, endPoint y: 137, distance: 6.0
click at [276, 139] on div "Select category... Probill BOL PO" at bounding box center [256, 130] width 228 height 25
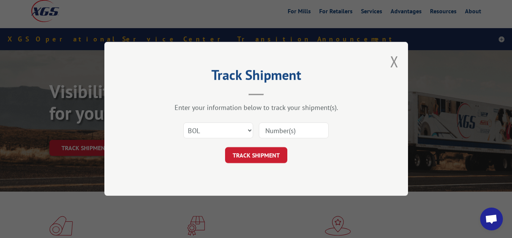
drag, startPoint x: 279, startPoint y: 130, endPoint x: 309, endPoint y: 64, distance: 72.9
click at [280, 129] on input at bounding box center [294, 131] width 70 height 16
type input "6010363"
click button "TRACK SHIPMENT" at bounding box center [256, 155] width 62 height 16
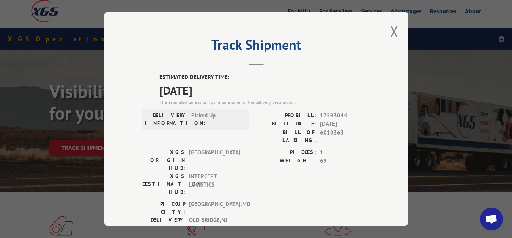
drag, startPoint x: 390, startPoint y: 27, endPoint x: 304, endPoint y: 98, distance: 111.1
click at [390, 29] on button "Close modal" at bounding box center [394, 31] width 8 height 20
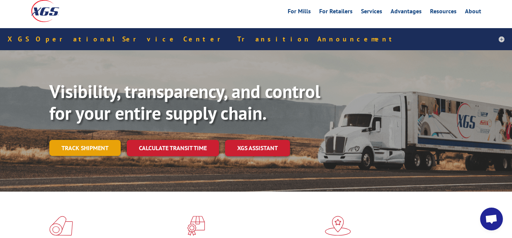
click at [59, 140] on link "Track shipment" at bounding box center [84, 148] width 71 height 16
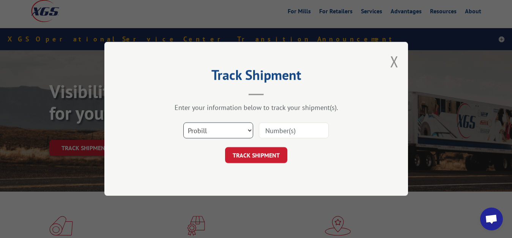
click at [183, 123] on select "Select category... Probill BOL PO" at bounding box center [218, 131] width 70 height 16
select select "bol"
click option "BOL" at bounding box center [0, 0] width 0 height 0
drag, startPoint x: 269, startPoint y: 131, endPoint x: 295, endPoint y: 85, distance: 52.4
click at [280, 123] on input at bounding box center [294, 131] width 70 height 16
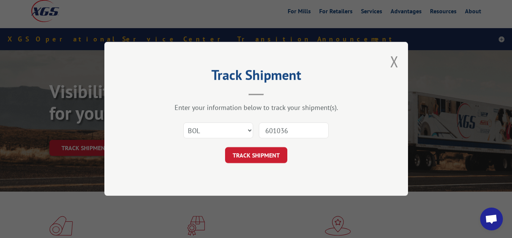
type input "6010364"
click button "TRACK SHIPMENT" at bounding box center [256, 155] width 62 height 16
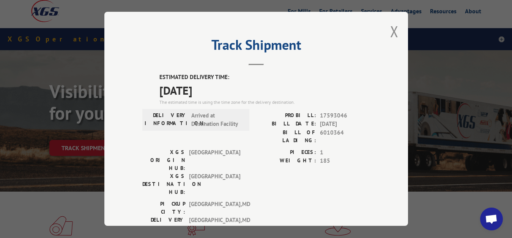
drag, startPoint x: 389, startPoint y: 31, endPoint x: 378, endPoint y: 58, distance: 29.8
click at [390, 32] on button "Close modal" at bounding box center [394, 31] width 8 height 20
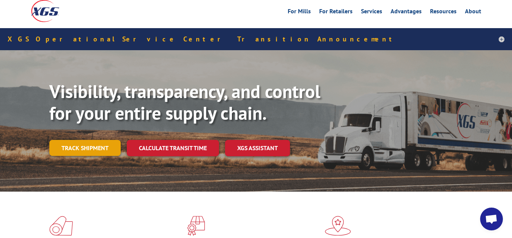
click at [83, 140] on link "Track shipment" at bounding box center [84, 148] width 71 height 16
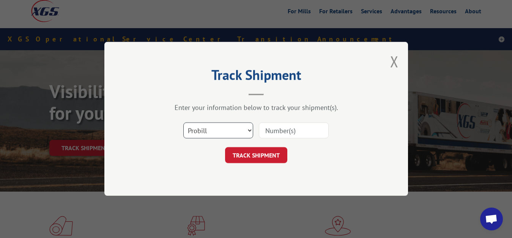
click at [183, 123] on select "Select category... Probill BOL PO" at bounding box center [218, 131] width 70 height 16
select select "bol"
click option "BOL" at bounding box center [0, 0] width 0 height 0
drag, startPoint x: 276, startPoint y: 129, endPoint x: 283, endPoint y: 107, distance: 22.3
click at [277, 126] on input at bounding box center [294, 131] width 70 height 16
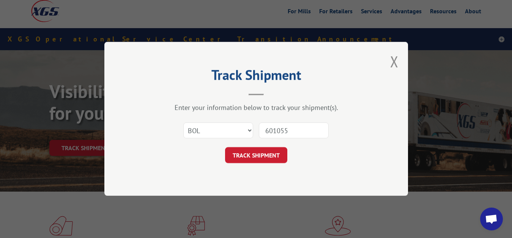
type input "6010551"
click button "TRACK SHIPMENT" at bounding box center [256, 155] width 62 height 16
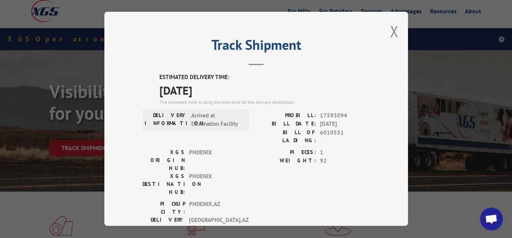
drag, startPoint x: 389, startPoint y: 29, endPoint x: 376, endPoint y: 57, distance: 30.4
click at [390, 30] on button "Close modal" at bounding box center [394, 31] width 8 height 20
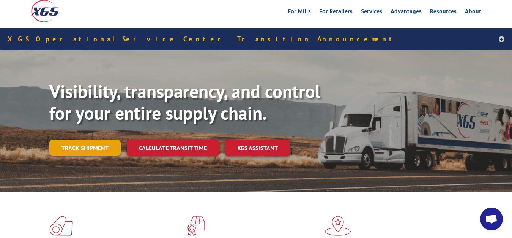
click at [91, 140] on link "Track shipment" at bounding box center [84, 148] width 71 height 16
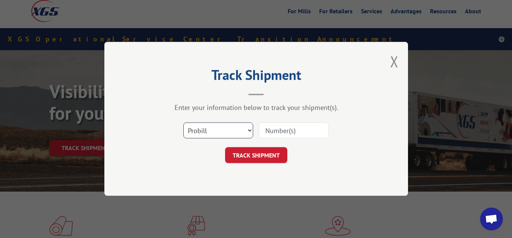
click at [183, 123] on select "Select category... Probill BOL PO" at bounding box center [218, 131] width 70 height 16
select select "bol"
click option "BOL" at bounding box center [0, 0] width 0 height 0
click at [288, 132] on input at bounding box center [294, 131] width 70 height 16
type input "6010976"
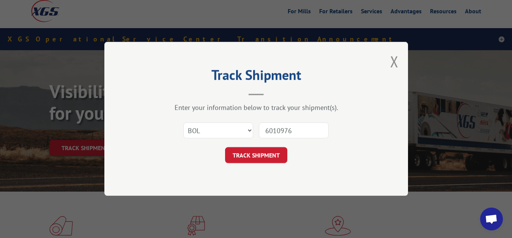
click button "TRACK SHIPMENT" at bounding box center [256, 155] width 62 height 16
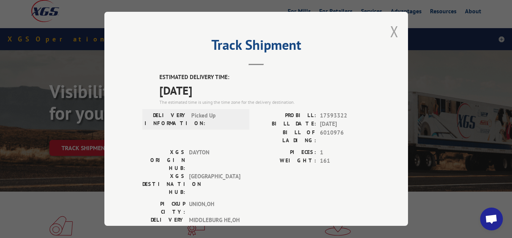
drag, startPoint x: 390, startPoint y: 27, endPoint x: 315, endPoint y: 69, distance: 86.0
click at [390, 28] on button "Close modal" at bounding box center [394, 31] width 8 height 20
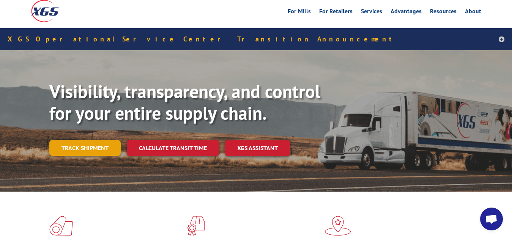
click at [63, 140] on link "Track shipment" at bounding box center [84, 148] width 71 height 16
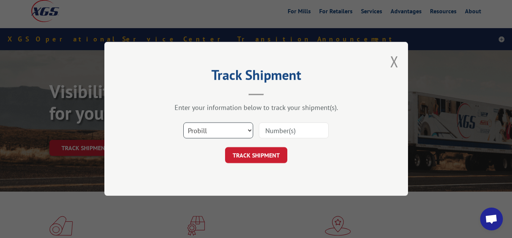
click at [183, 123] on select "Select category... Probill BOL PO" at bounding box center [218, 131] width 70 height 16
select select "bol"
click option "BOL" at bounding box center [0, 0] width 0 height 0
drag, startPoint x: 275, startPoint y: 133, endPoint x: 283, endPoint y: 109, distance: 24.9
click at [276, 128] on input at bounding box center [294, 131] width 70 height 16
